Goal: Complete application form: Complete application form

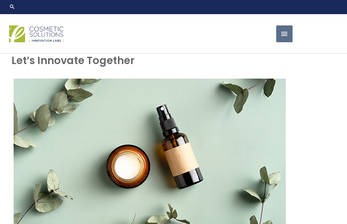
type input "N/A"
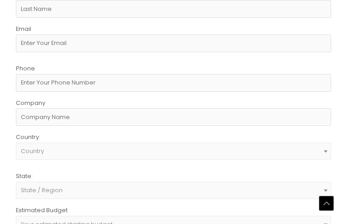
type input "[PERSON_NAME]"
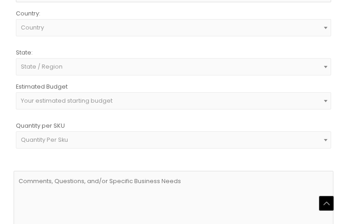
type input "[PHONE_NUMBER]"
type input "Strategic Technologies Solutions"
type input "[EMAIL_ADDRESS][DOMAIN_NAME]"
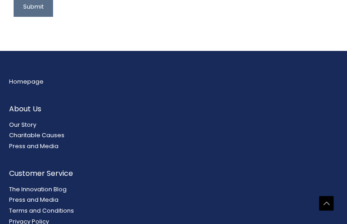
scroll to position [18, 0]
type textarea "Hi there, Spotted "Assurance" on your website; could be misspelled. [DOMAIN_NAM…"
